Goal: Task Accomplishment & Management: Complete application form

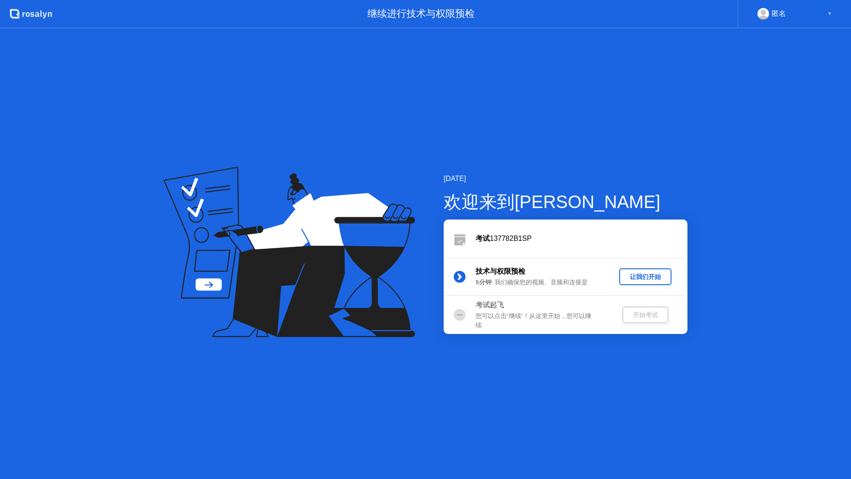
click at [631, 273] on div "让我们开始" at bounding box center [645, 277] width 45 height 8
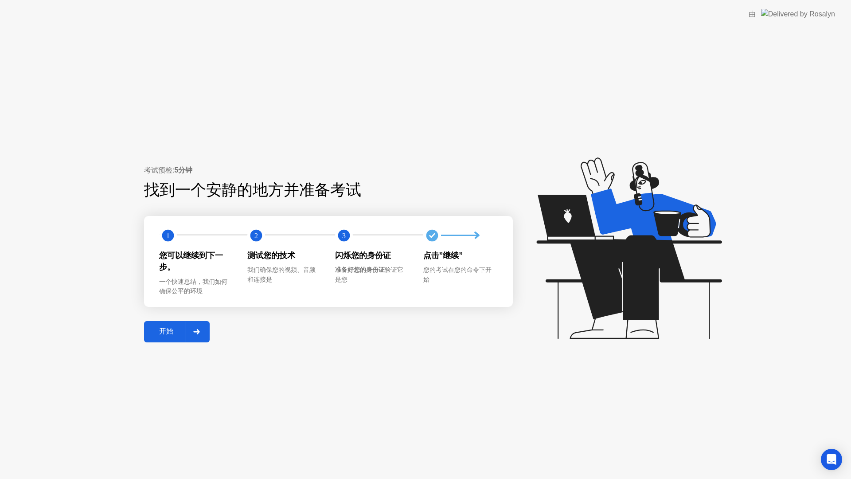
click at [169, 333] on div "开始" at bounding box center [166, 331] width 39 height 9
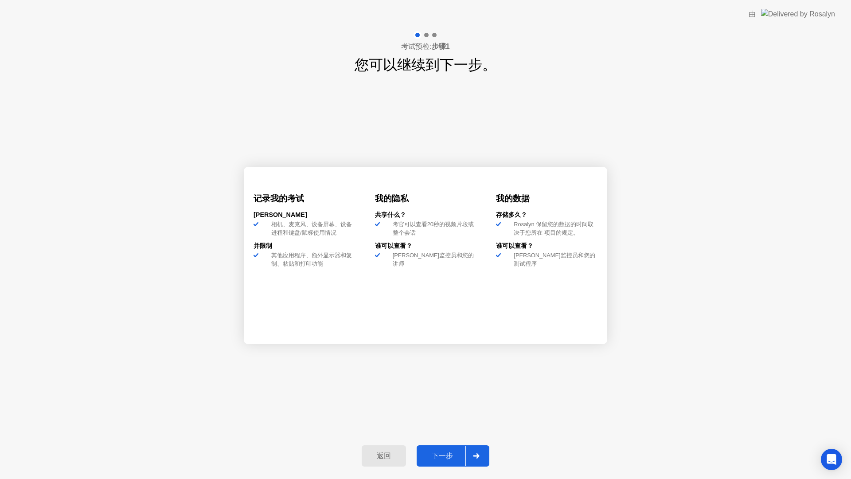
click at [440, 450] on button "下一步" at bounding box center [453, 455] width 73 height 21
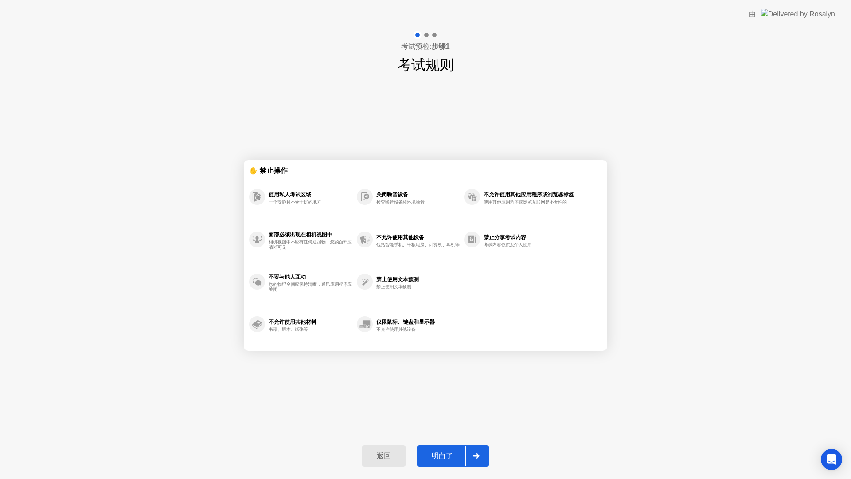
click at [444, 453] on div "明白了" at bounding box center [442, 455] width 46 height 9
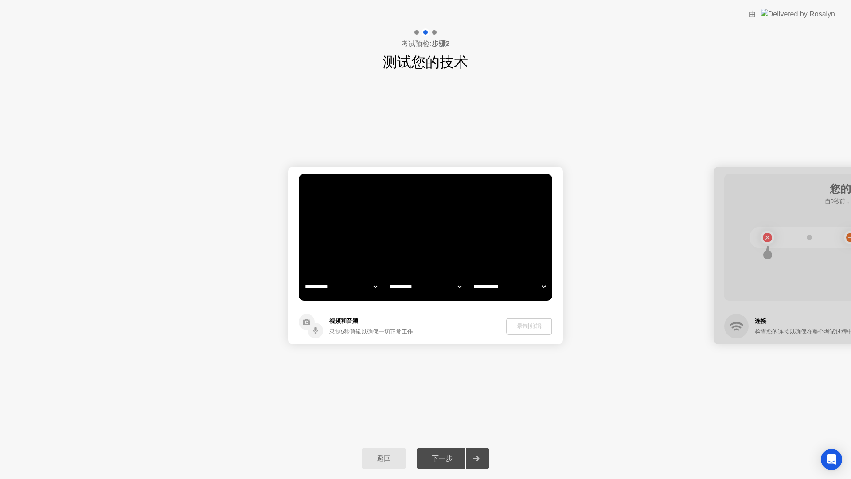
select select "**********"
select select "*******"
click at [531, 327] on div "录制剪辑" at bounding box center [529, 326] width 39 height 8
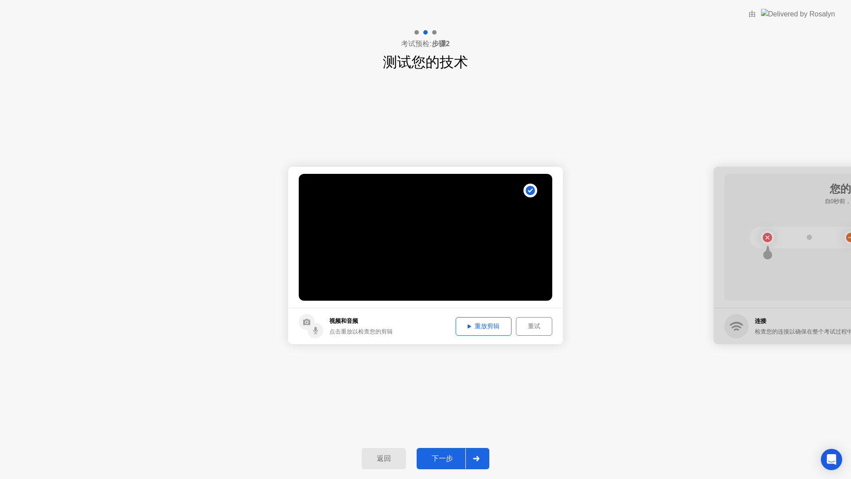
click at [500, 325] on div "重放剪辑" at bounding box center [484, 326] width 50 height 8
click at [449, 450] on button "下一步" at bounding box center [453, 458] width 73 height 21
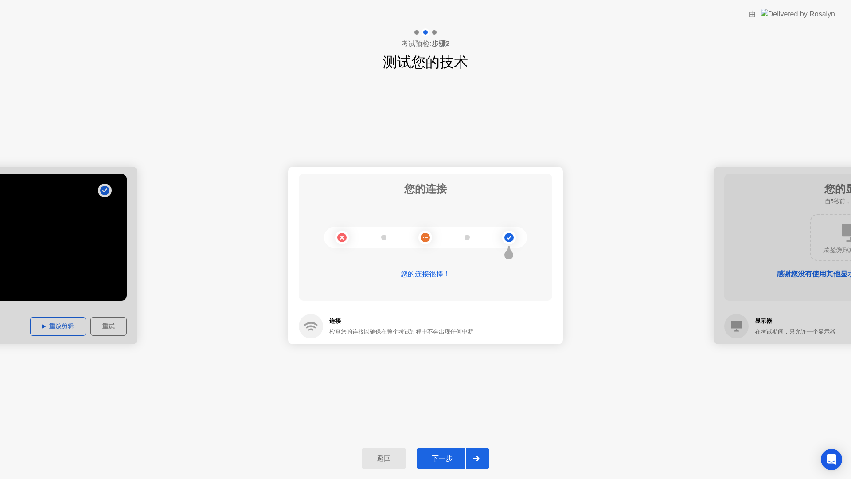
click at [434, 456] on div "下一步" at bounding box center [442, 458] width 46 height 9
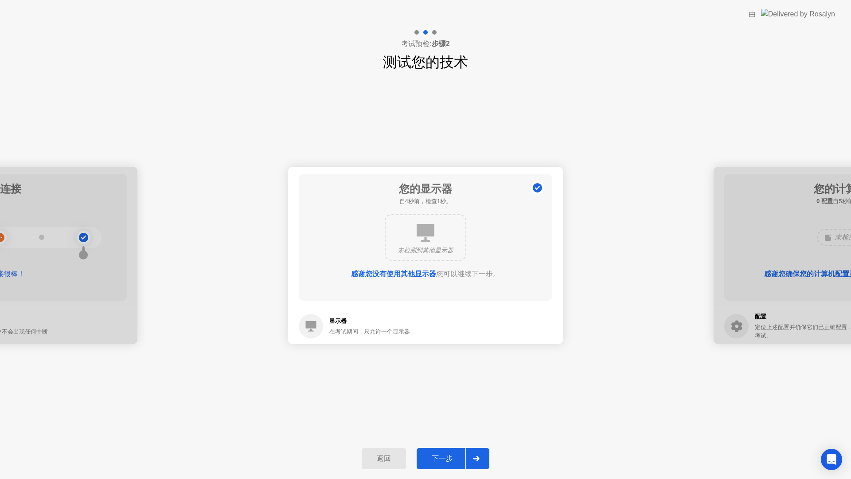
click at [440, 460] on div "下一步" at bounding box center [442, 458] width 46 height 9
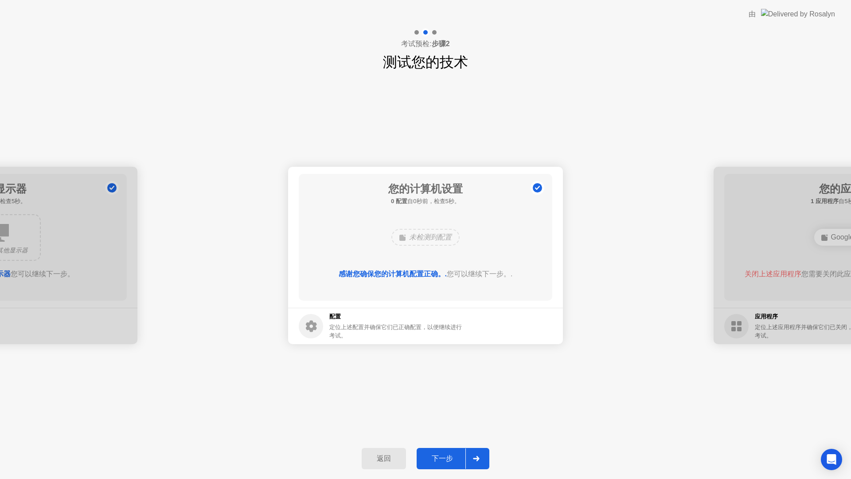
click at [433, 455] on div "下一步" at bounding box center [442, 458] width 46 height 9
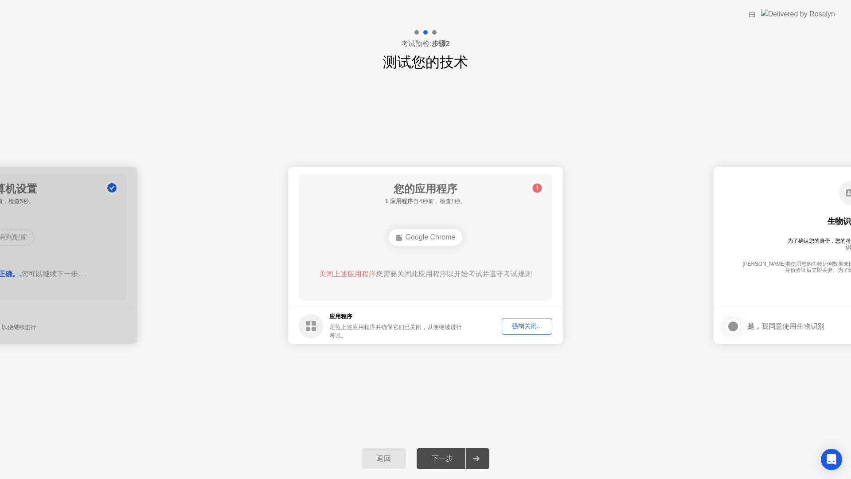
click at [507, 326] on div "强制关闭..." at bounding box center [527, 326] width 44 height 8
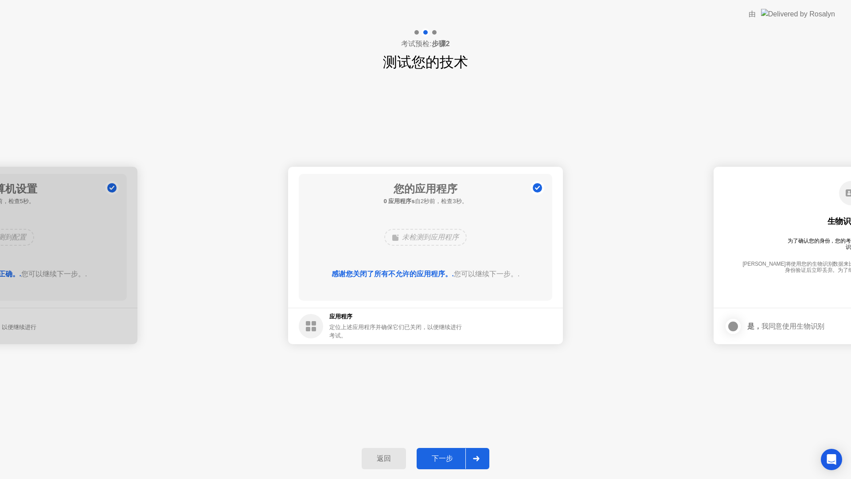
click at [442, 456] on div "下一步" at bounding box center [442, 458] width 46 height 9
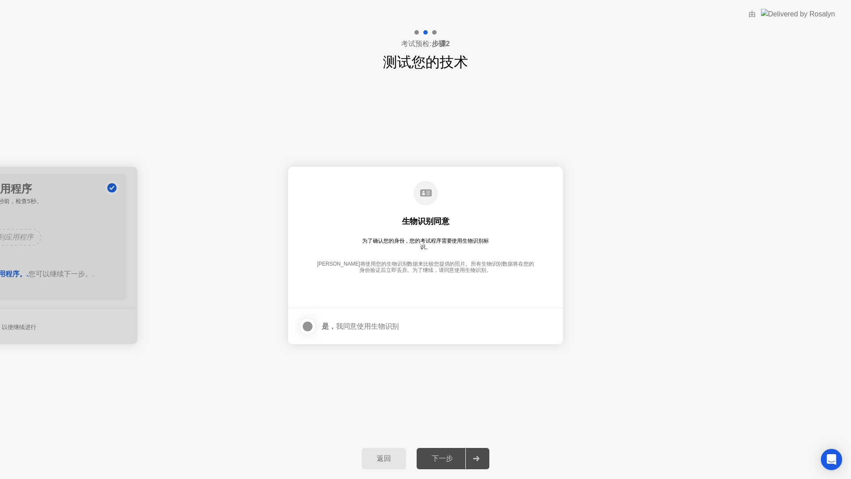
click at [451, 454] on div "下一步" at bounding box center [442, 458] width 46 height 9
click at [311, 325] on div at bounding box center [307, 326] width 11 height 11
click at [446, 456] on div "下一步" at bounding box center [442, 458] width 46 height 9
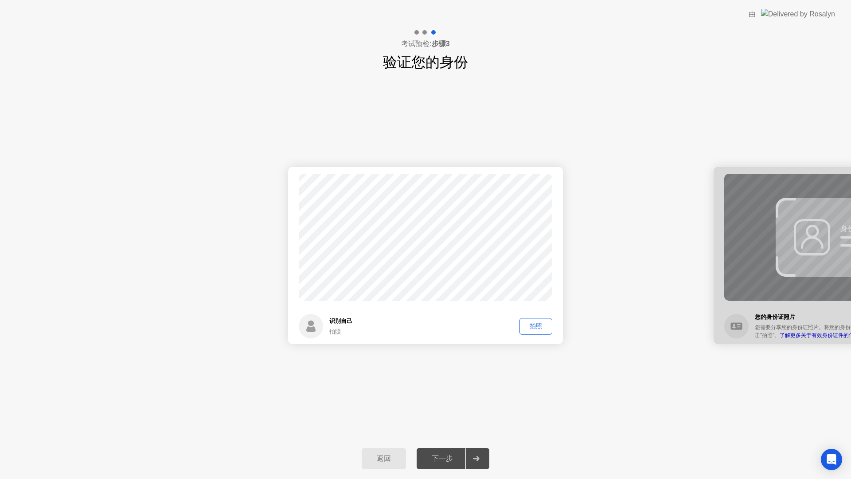
click at [540, 329] on div "拍照" at bounding box center [536, 326] width 27 height 8
click at [450, 454] on div "下一步" at bounding box center [442, 458] width 46 height 9
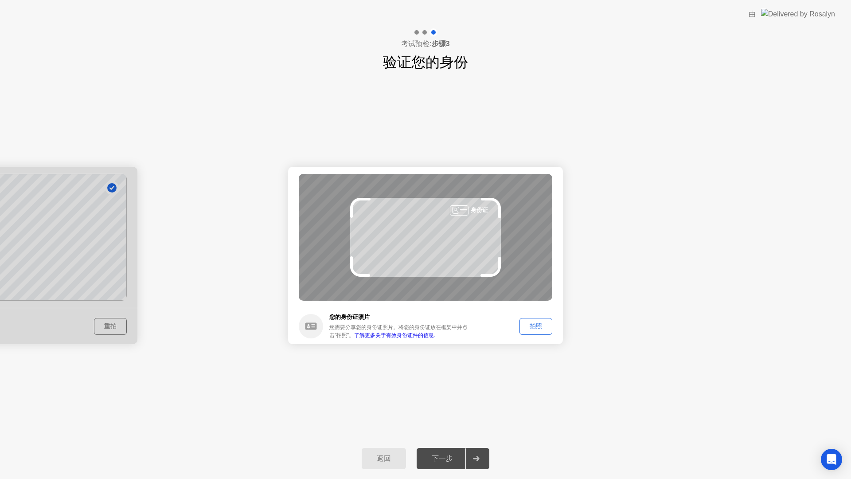
click at [540, 325] on div "拍照" at bounding box center [536, 326] width 27 height 8
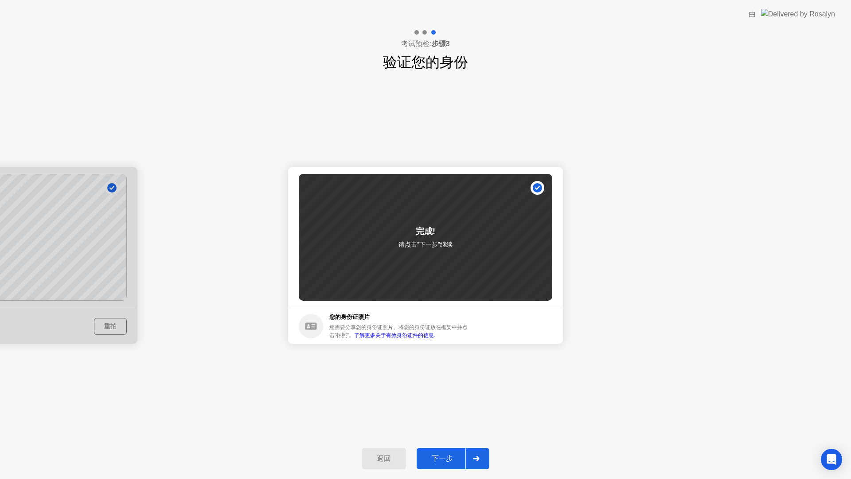
click at [443, 450] on button "下一步" at bounding box center [453, 458] width 73 height 21
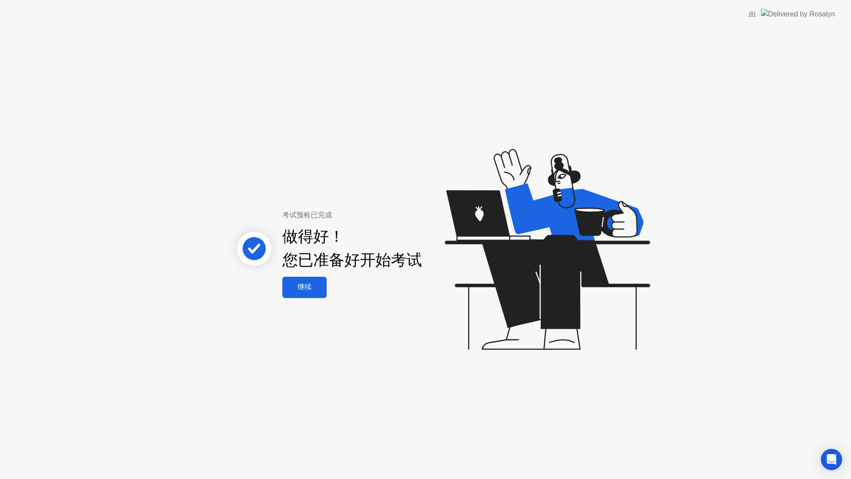
click at [305, 300] on div "考试预检已完成 做得好！ 您已准备好开始考试 继续" at bounding box center [425, 253] width 851 height 450
click at [307, 288] on div "继续" at bounding box center [304, 286] width 39 height 9
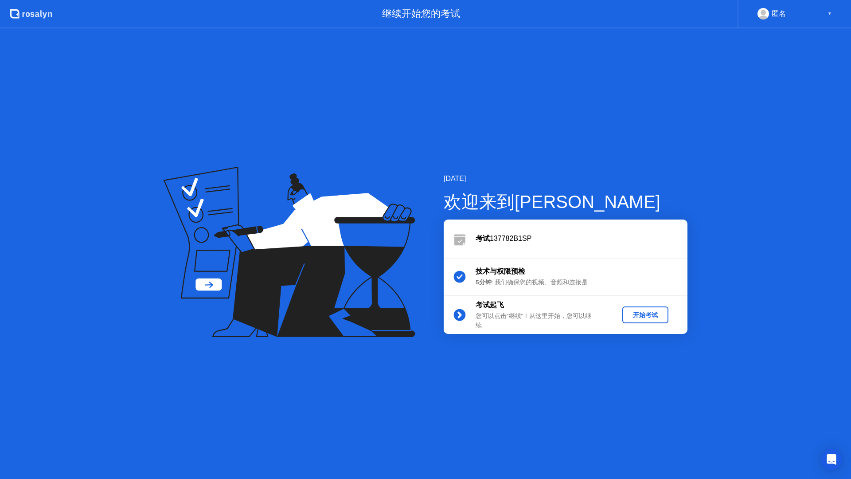
click at [650, 315] on div "开始考试" at bounding box center [645, 315] width 39 height 8
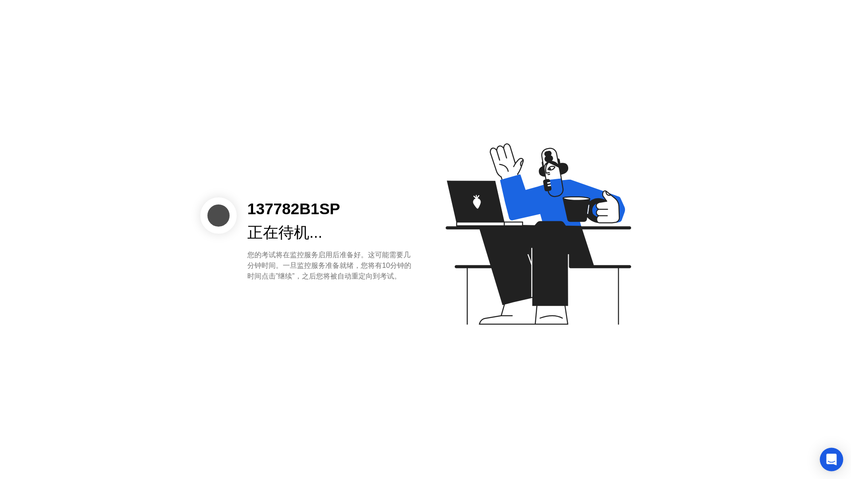
click at [825, 455] on div "Open Intercom Messenger" at bounding box center [831, 459] width 23 height 23
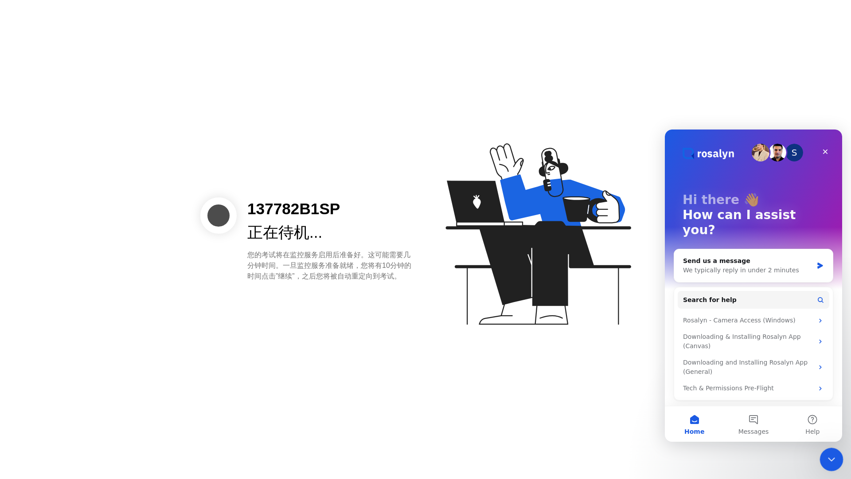
click at [832, 453] on icon "Close Intercom Messenger" at bounding box center [830, 458] width 11 height 11
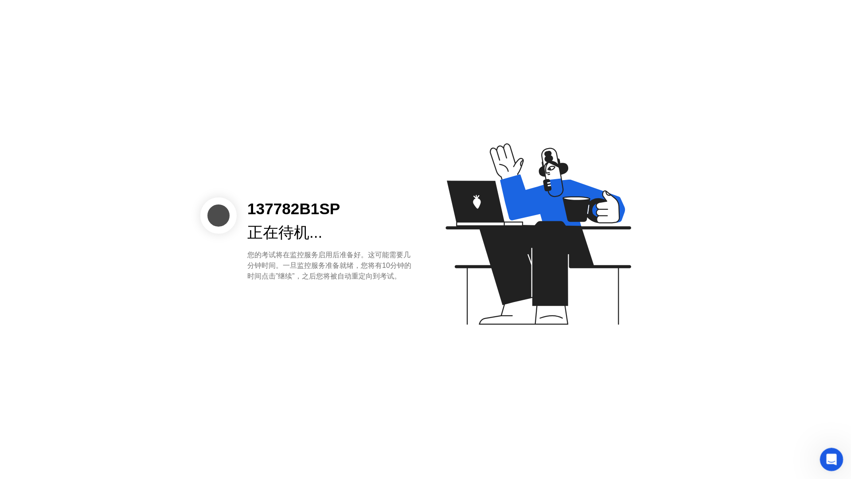
drag, startPoint x: 837, startPoint y: 450, endPoint x: 1660, endPoint y: 898, distance: 937.2
click at [839, 448] on div "Open Intercom Messenger" at bounding box center [830, 457] width 21 height 21
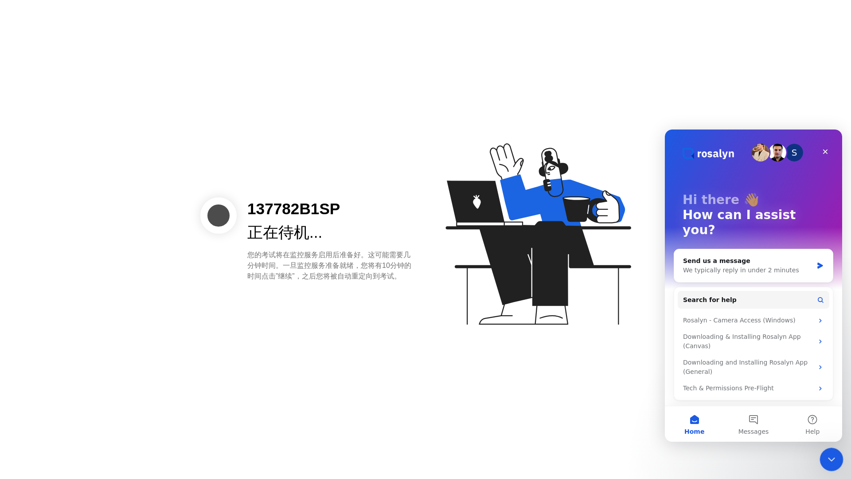
click at [831, 448] on div "Close Intercom Messenger" at bounding box center [830, 457] width 21 height 21
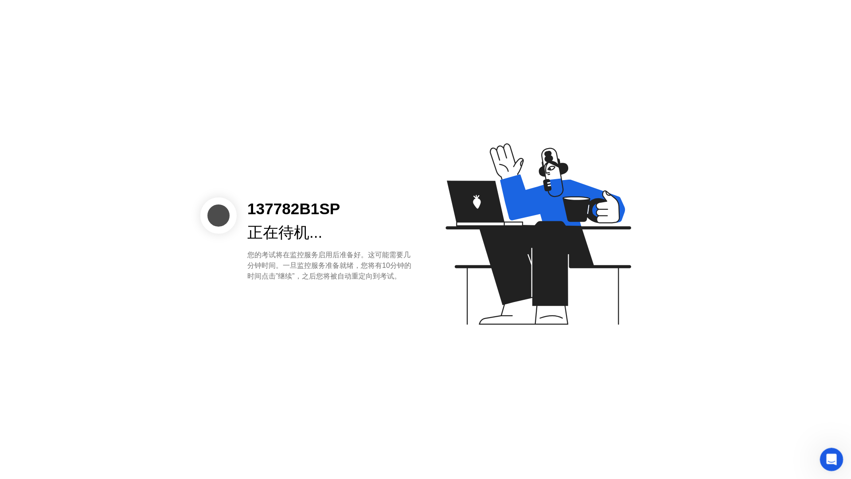
click at [831, 453] on icon "Open Intercom Messenger" at bounding box center [830, 458] width 15 height 15
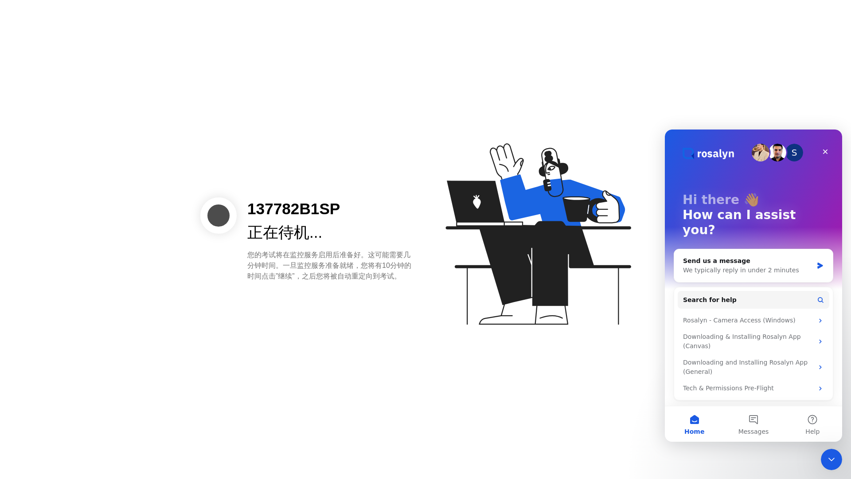
click at [600, 328] on icon at bounding box center [536, 238] width 229 height 227
click at [832, 453] on icon "Close Intercom Messenger" at bounding box center [830, 458] width 11 height 11
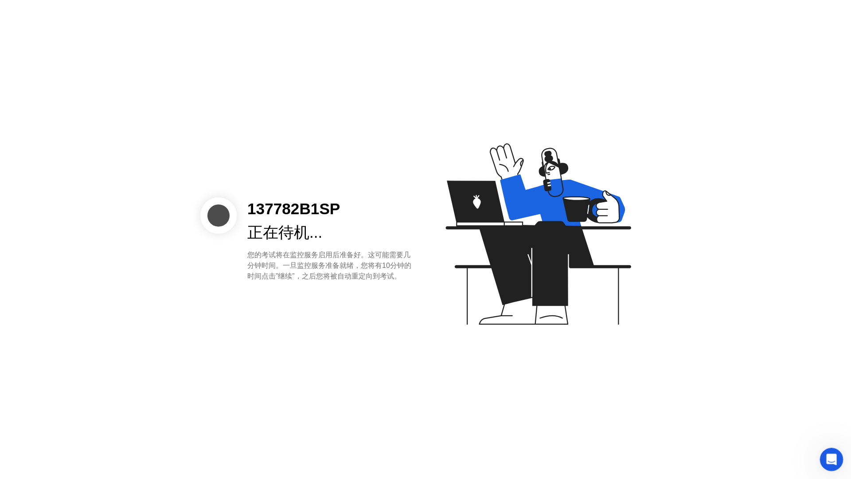
click at [828, 449] on div "Open Intercom Messenger" at bounding box center [830, 457] width 29 height 29
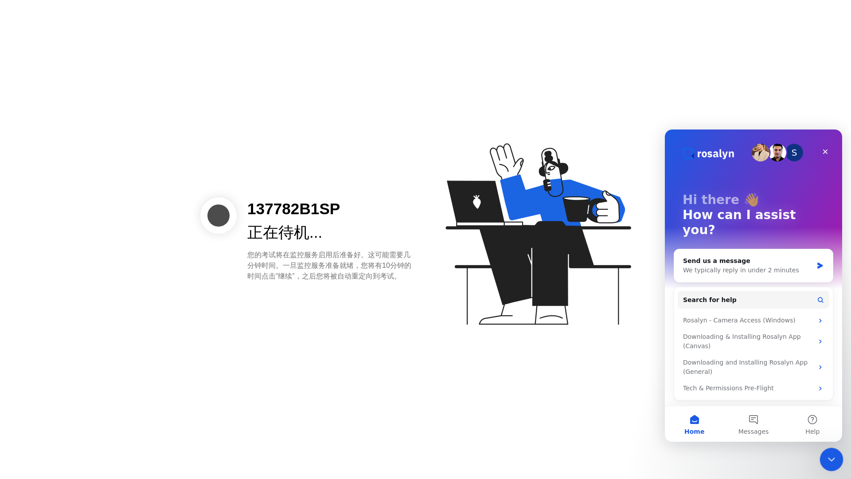
click at [827, 453] on icon "Close Intercom Messenger" at bounding box center [830, 458] width 11 height 11
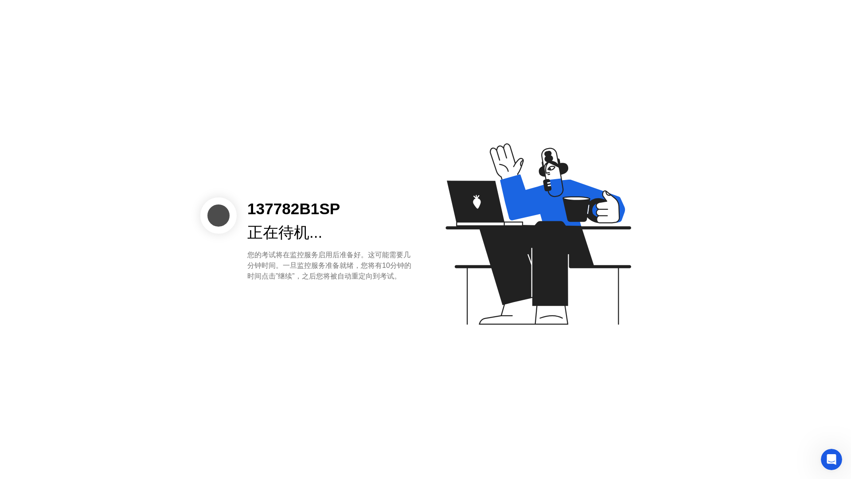
click at [693, 345] on div "137782B1SP 正在待机... 您的考试将在监控服务启用后准备好。这可能需要几分钟时间。一旦监控服务准备就绪，您将有10分钟的时间点击”继续”，之后您将…" at bounding box center [425, 239] width 851 height 479
